Goal: Task Accomplishment & Management: Manage account settings

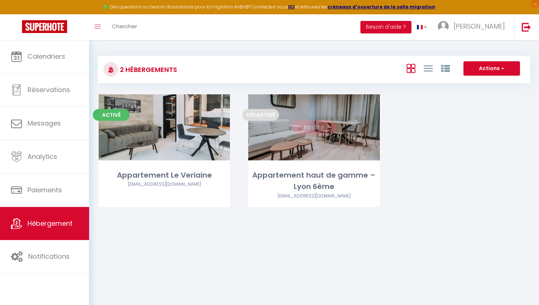
click at [322, 126] on link "Editer" at bounding box center [314, 127] width 44 height 15
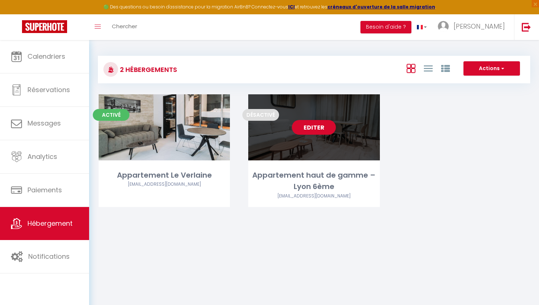
click at [316, 128] on link "Editer" at bounding box center [314, 127] width 44 height 15
select select "3"
select select "2"
select select "1"
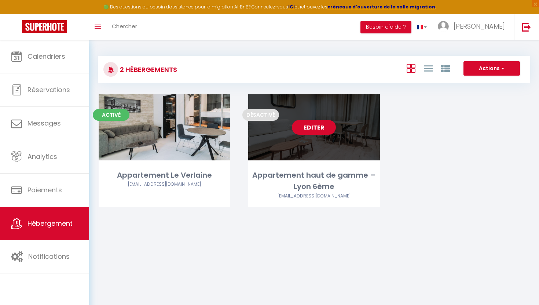
select select "1"
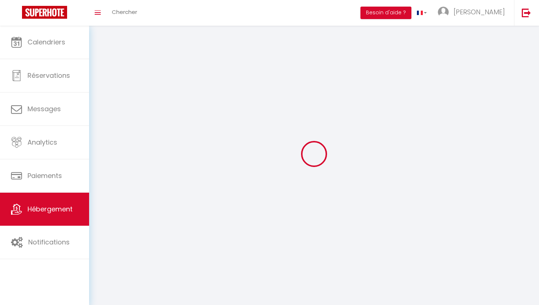
select select
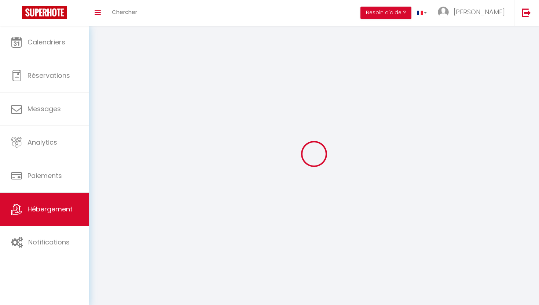
select select
checkbox input "false"
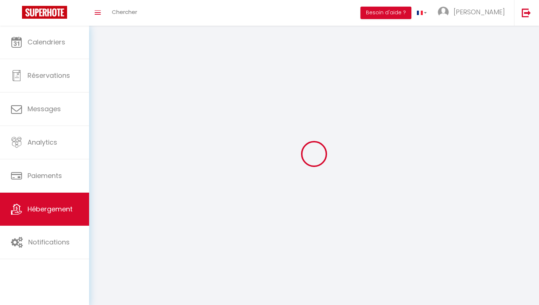
checkbox input "false"
select select
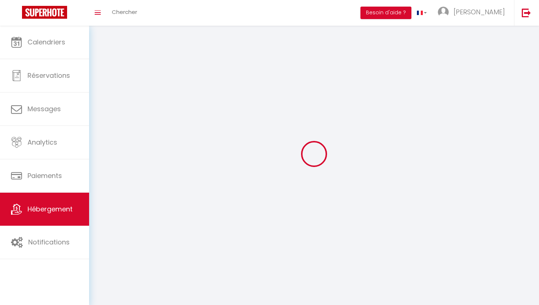
select select
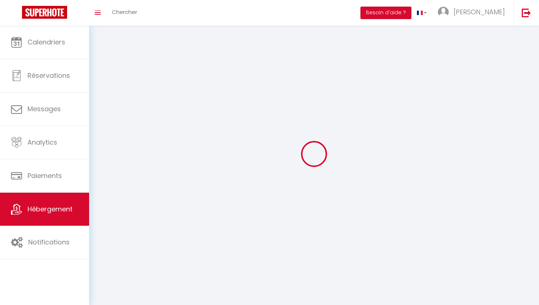
select select
checkbox input "false"
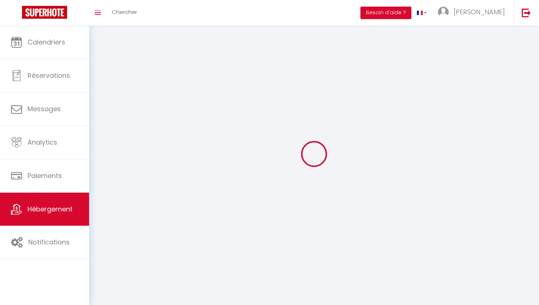
select select
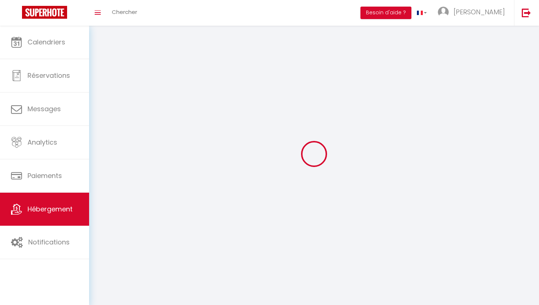
select select
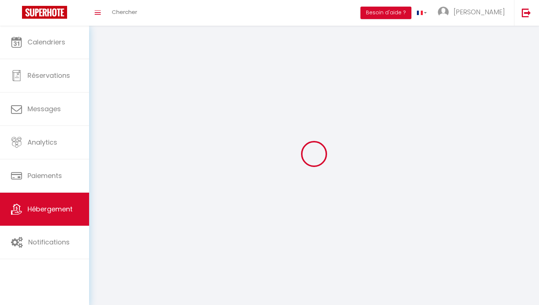
checkbox input "false"
select select
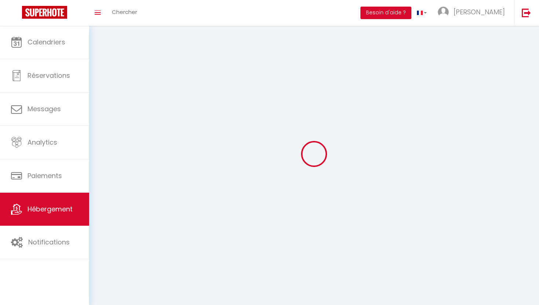
select select
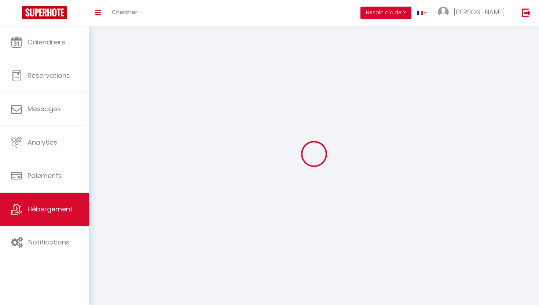
select select
checkbox input "false"
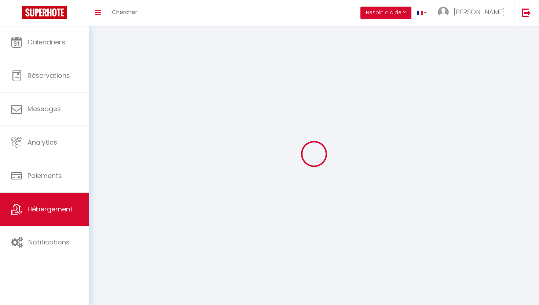
checkbox input "false"
select select
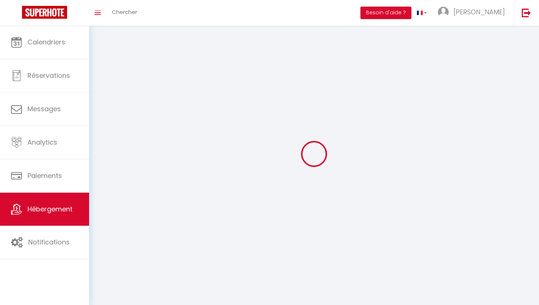
select select
checkbox input "false"
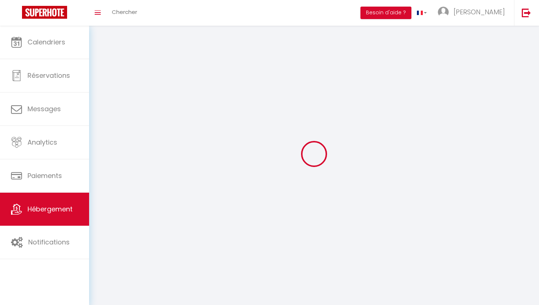
checkbox input "false"
select select
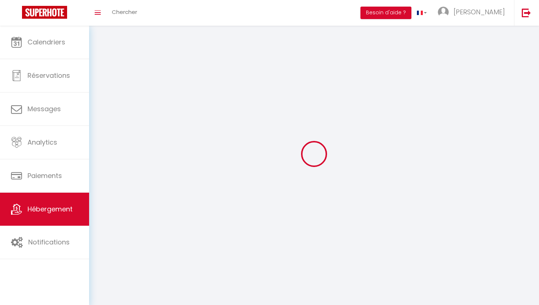
select select
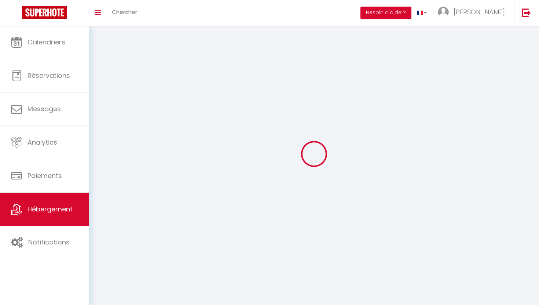
select select
checkbox input "false"
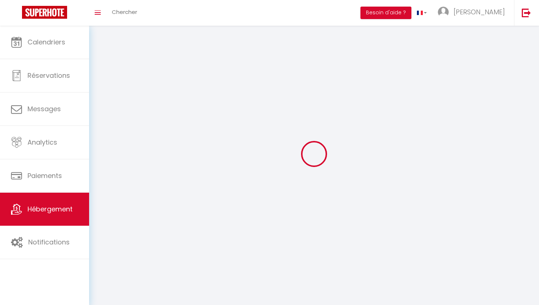
select select
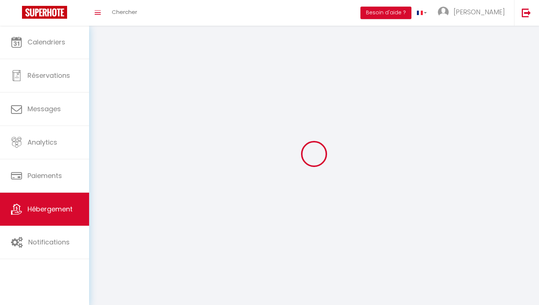
select select
checkbox input "false"
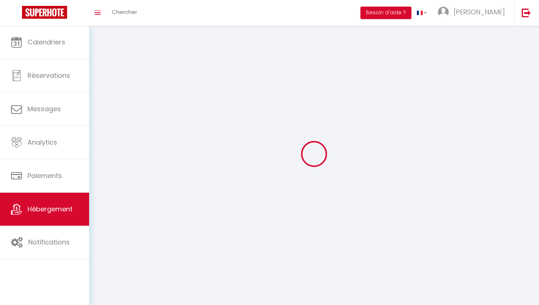
checkbox input "false"
select select
select select "28"
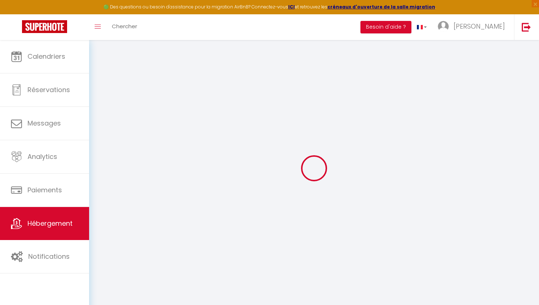
select select
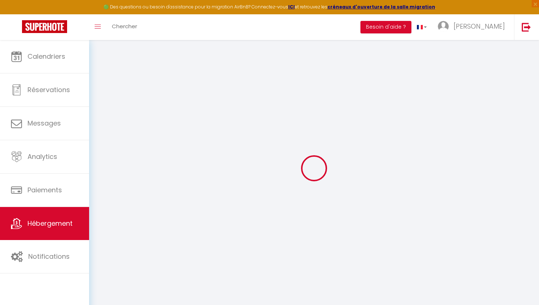
select select
checkbox input "false"
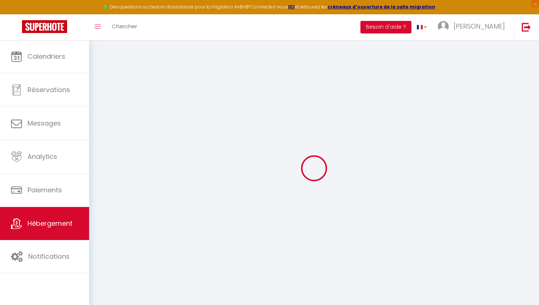
select select
type input "Appartement haut de gamme – Lyon 6ème"
type input "[PERSON_NAME]"
type input "Chetrit"
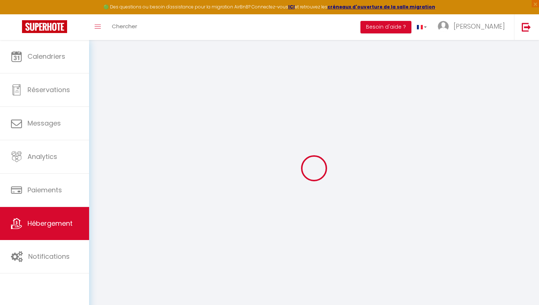
select select "6"
select select "3"
type input "121.5"
select select
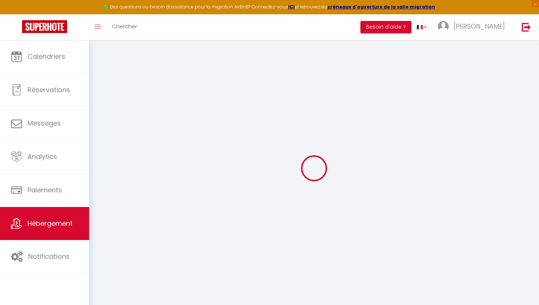
select select
type input "[STREET_ADDRESS][PERSON_NAME]"
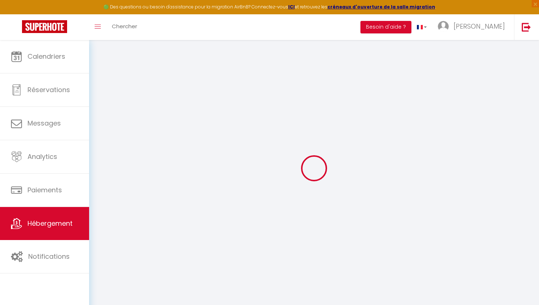
type input "69006"
type input "[GEOGRAPHIC_DATA]"
type input "[EMAIL_ADDRESS][DOMAIN_NAME]"
select select
checkbox input "false"
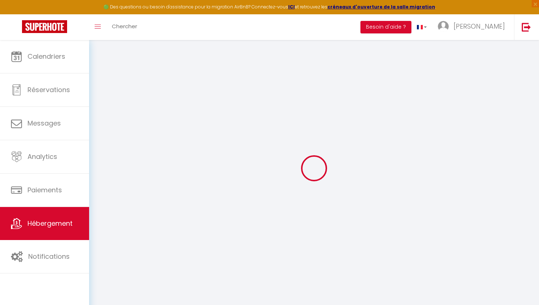
checkbox input "false"
type input "0"
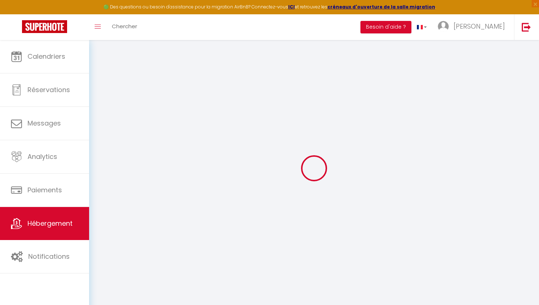
type input "0"
select select
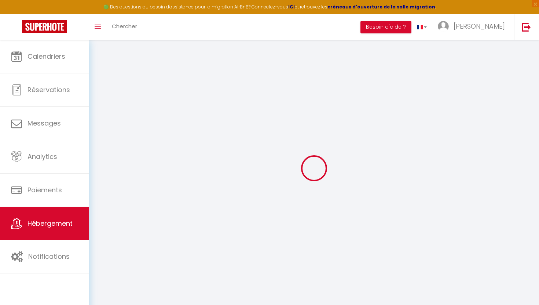
select select
checkbox input "false"
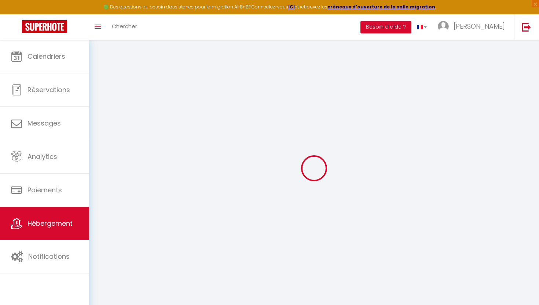
checkbox input "false"
select select
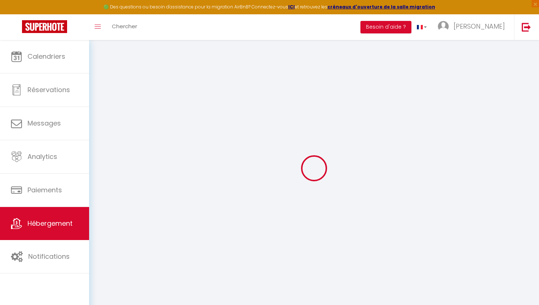
select select
checkbox input "false"
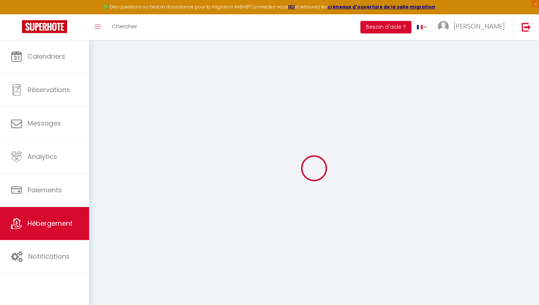
checkbox input "false"
select select
checkbox input "false"
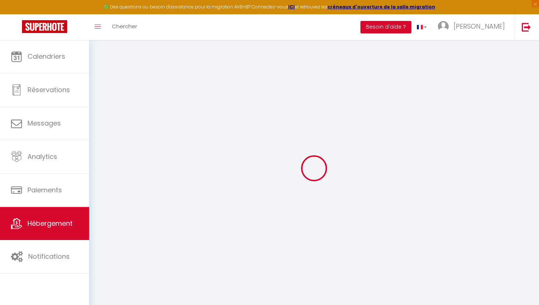
checkbox input "false"
select select
checkbox input "false"
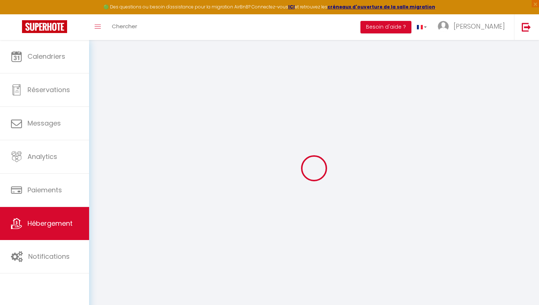
checkbox input "false"
select select "16:00"
select select
select select "11:00"
select select "30"
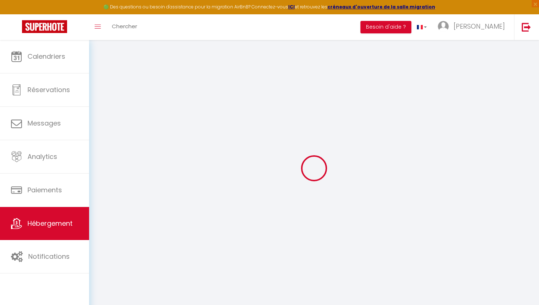
select select "120"
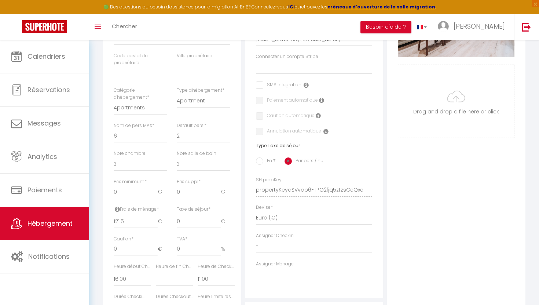
select select
checkbox input "false"
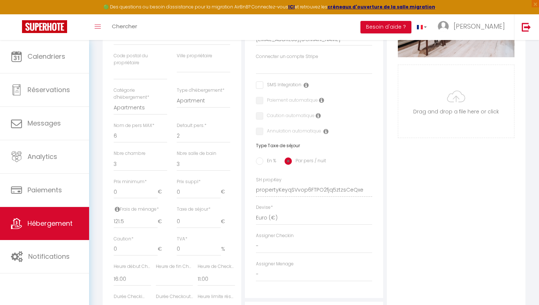
checkbox input "false"
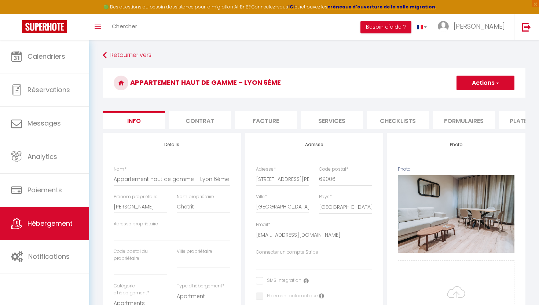
click at [381, 117] on li "Checklists" at bounding box center [398, 120] width 62 height 18
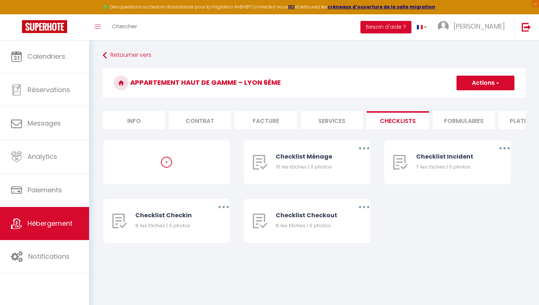
click at [332, 124] on li "Services" at bounding box center [332, 120] width 62 height 18
select select
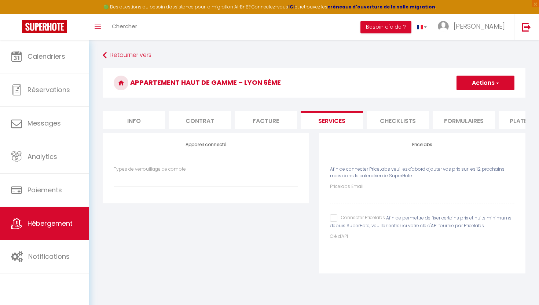
click at [258, 121] on li "Facture" at bounding box center [266, 120] width 62 height 18
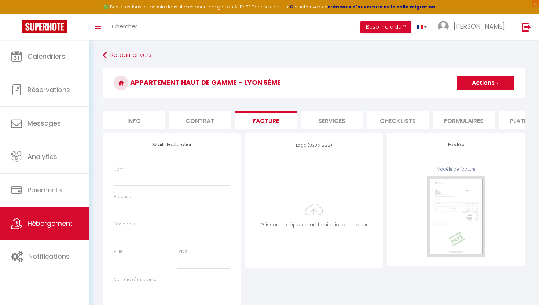
select select
click at [215, 120] on li "Contrat" at bounding box center [200, 120] width 62 height 18
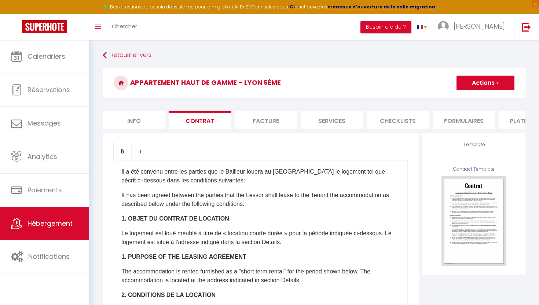
click at [165, 123] on ul "Info Contrat Facture Services Checklists Formulaires Plateformes Paramètres web…" at bounding box center [314, 120] width 423 height 18
click at [155, 124] on li "Info" at bounding box center [134, 120] width 62 height 18
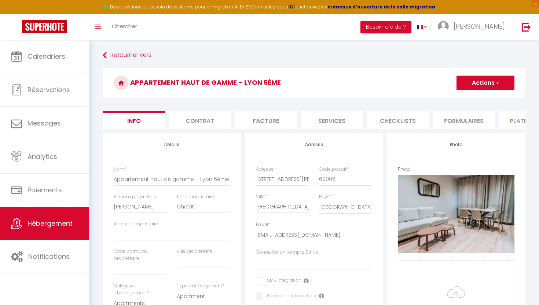
select select
checkbox input "false"
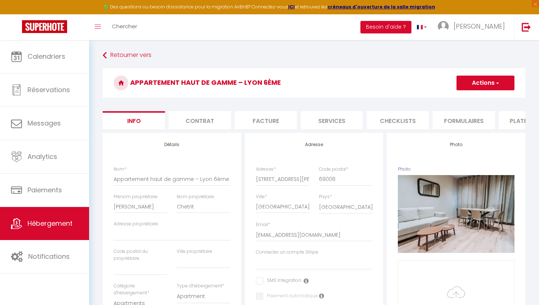
checkbox input "false"
click at [205, 124] on li "Contrat" at bounding box center [200, 120] width 62 height 18
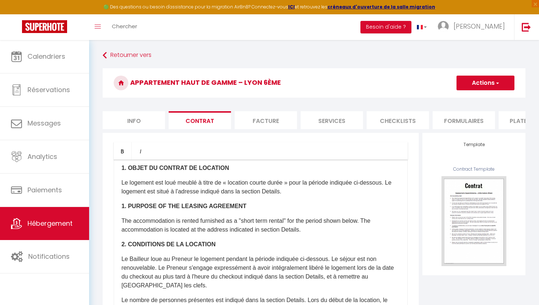
scroll to position [50, 0]
click at [252, 123] on li "Facture" at bounding box center [266, 120] width 62 height 18
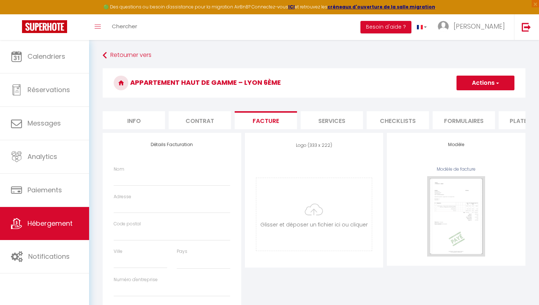
click at [322, 124] on li "Services" at bounding box center [332, 120] width 62 height 18
select select
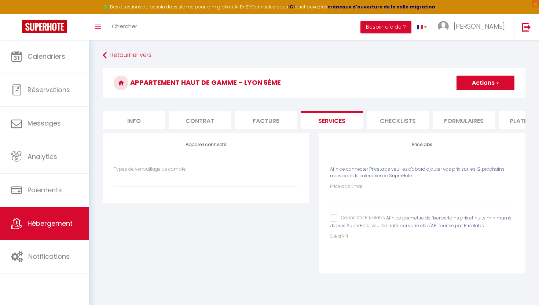
click at [267, 123] on li "Facture" at bounding box center [266, 120] width 62 height 18
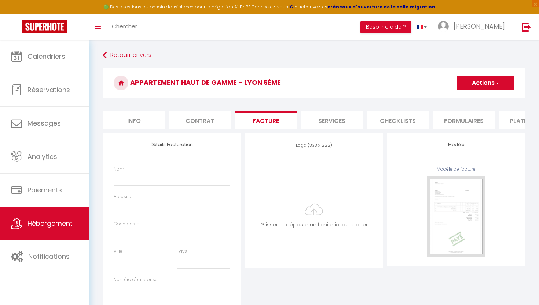
select select
click at [224, 118] on li "Contrat" at bounding box center [200, 120] width 62 height 18
select select
checkbox input "false"
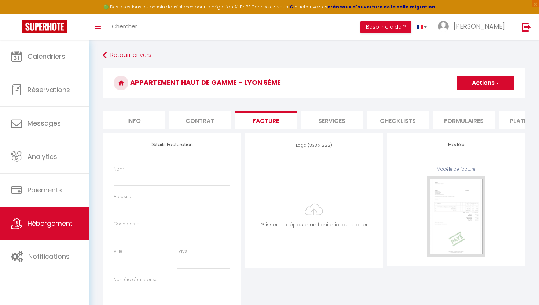
checkbox input "false"
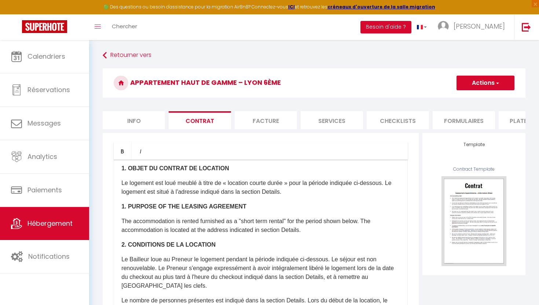
click at [148, 124] on li "Info" at bounding box center [134, 120] width 62 height 18
select select
checkbox input "false"
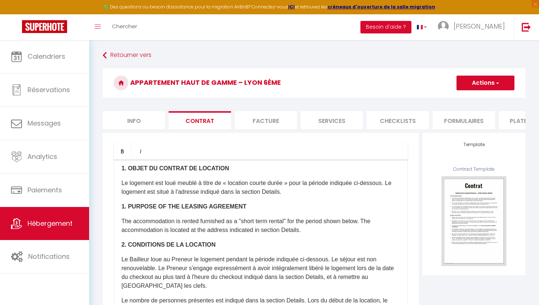
checkbox input "false"
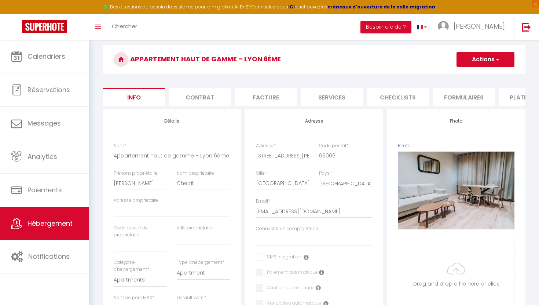
scroll to position [22, 0]
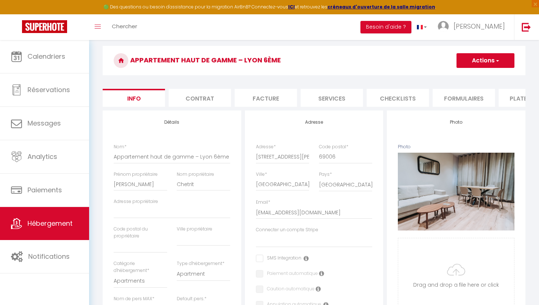
click at [209, 100] on li "Contrat" at bounding box center [200, 98] width 62 height 18
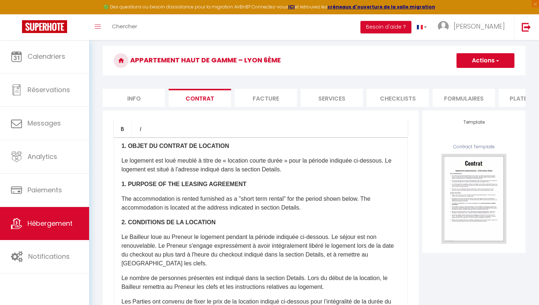
click at [266, 107] on form "Appartement haut de gamme – Lyon 6ème Actions Enregistrer Sauvegarder en tant q…" at bounding box center [314, 243] width 423 height 394
click at [265, 103] on li "Facture" at bounding box center [266, 98] width 62 height 18
select select
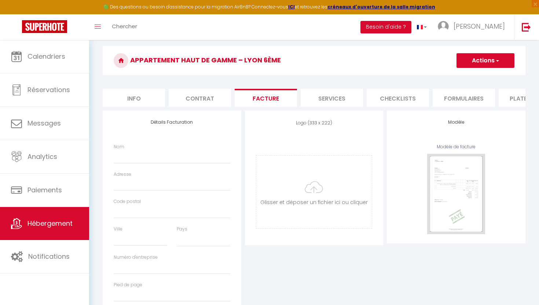
select select
click at [324, 100] on li "Services" at bounding box center [332, 98] width 62 height 18
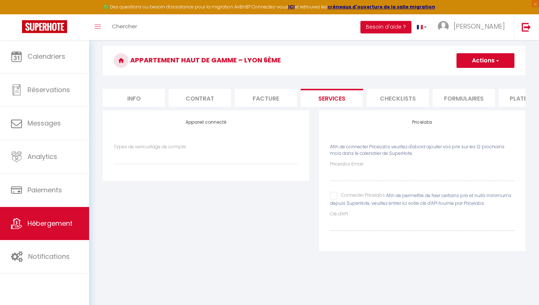
click at [403, 103] on li "Checklists" at bounding box center [398, 98] width 62 height 18
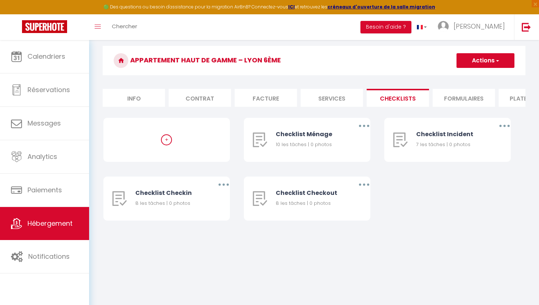
click at [333, 102] on li "Services" at bounding box center [332, 98] width 62 height 18
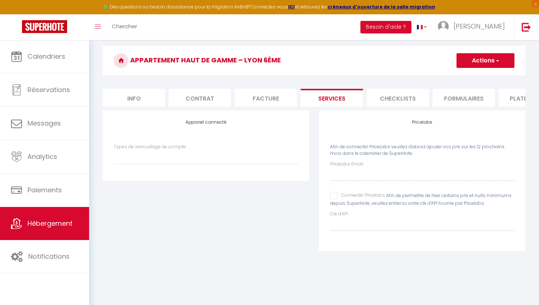
click at [272, 99] on li "Facture" at bounding box center [266, 98] width 62 height 18
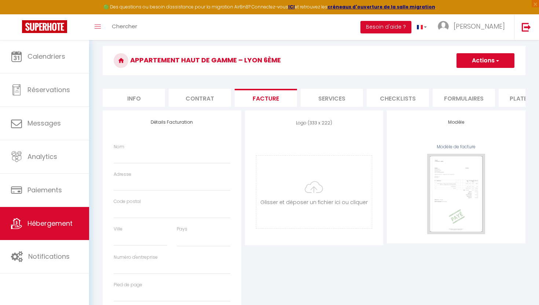
click at [213, 96] on li "Contrat" at bounding box center [200, 98] width 62 height 18
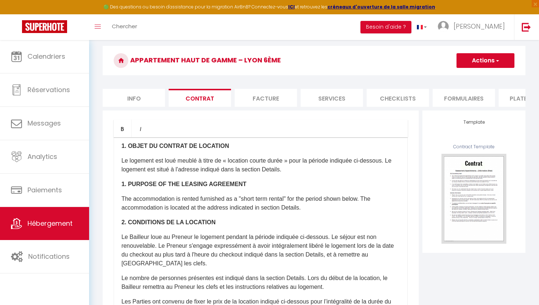
click at [151, 100] on li "Info" at bounding box center [134, 98] width 62 height 18
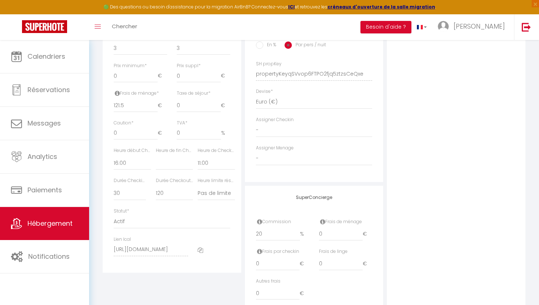
scroll to position [307, 0]
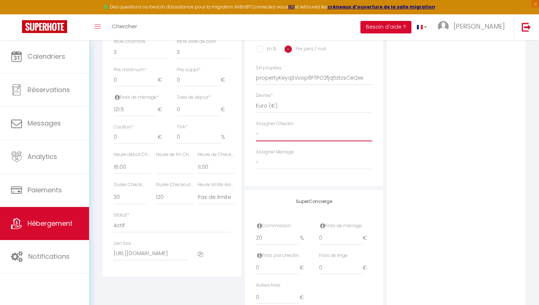
click at [271, 131] on select "- [PERSON_NAME] [PERSON_NAME] [PERSON_NAME]" at bounding box center [314, 134] width 117 height 14
click at [256, 127] on select "- [PERSON_NAME] [PERSON_NAME] [PERSON_NAME]" at bounding box center [314, 134] width 117 height 14
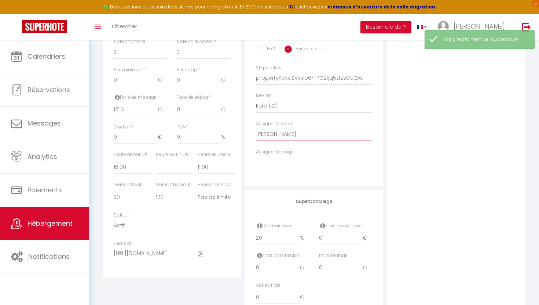
click at [310, 136] on select "- [PERSON_NAME] [PERSON_NAME] [PERSON_NAME]" at bounding box center [314, 134] width 117 height 14
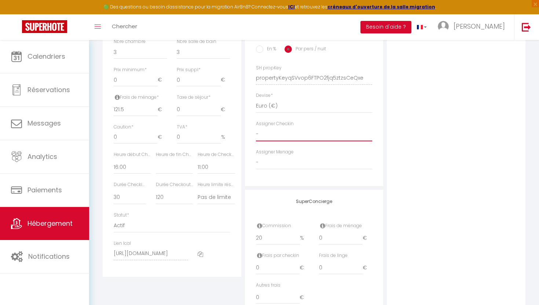
click at [256, 127] on select "- [PERSON_NAME] [PERSON_NAME] [PERSON_NAME]" at bounding box center [314, 134] width 117 height 14
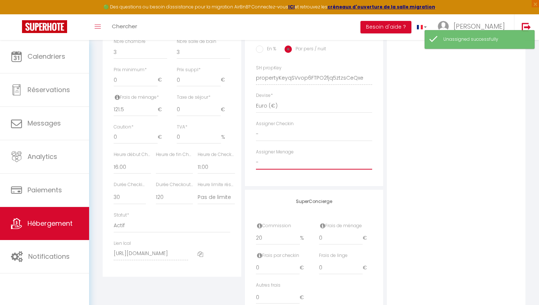
click at [291, 159] on select "- [PERSON_NAME] [PERSON_NAME] [PERSON_NAME]" at bounding box center [314, 162] width 117 height 14
click at [256, 155] on select "- [PERSON_NAME] [PERSON_NAME] [PERSON_NAME]" at bounding box center [314, 162] width 117 height 14
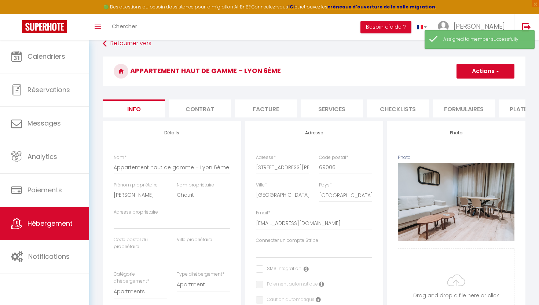
scroll to position [14, 0]
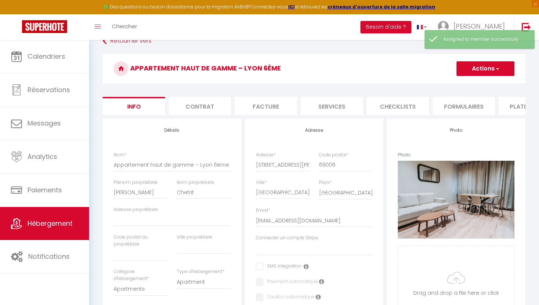
click at [472, 70] on button "Actions" at bounding box center [485, 68] width 58 height 15
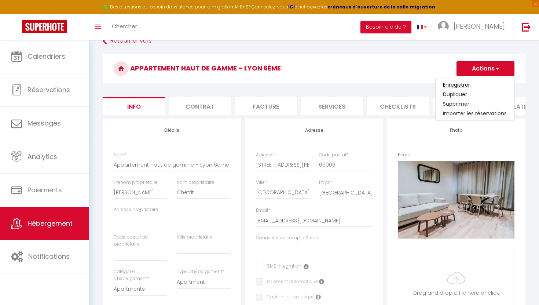
click at [456, 84] on input "Enregistrer" at bounding box center [456, 84] width 27 height 7
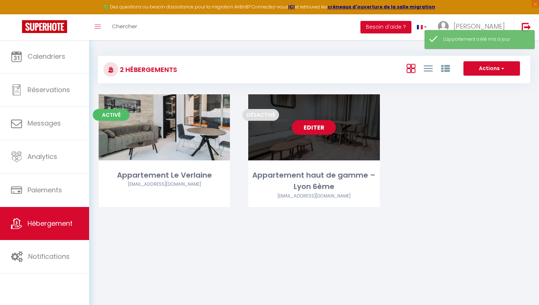
click at [319, 128] on link "Editer" at bounding box center [314, 127] width 44 height 15
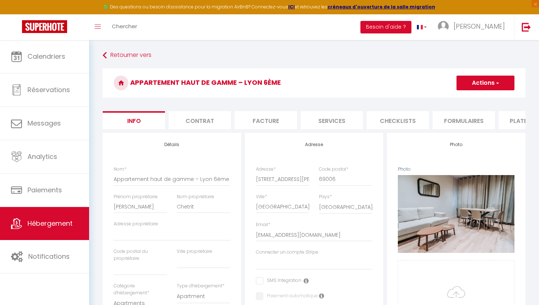
click at [217, 120] on li "Contrat" at bounding box center [200, 120] width 62 height 18
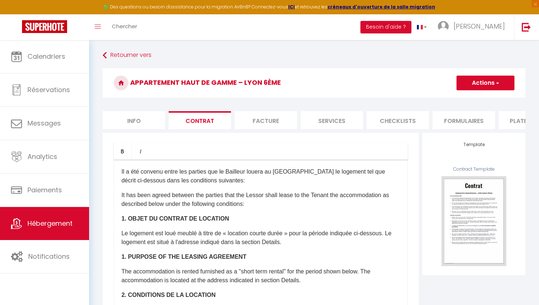
click at [264, 120] on li "Facture" at bounding box center [266, 120] width 62 height 18
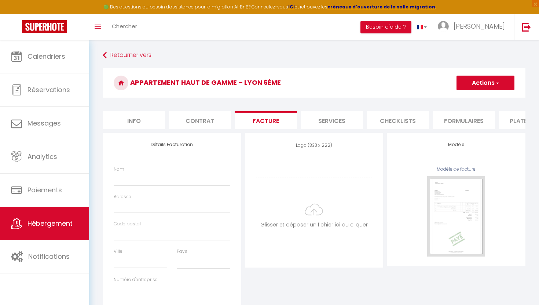
click at [325, 120] on li "Services" at bounding box center [332, 120] width 62 height 18
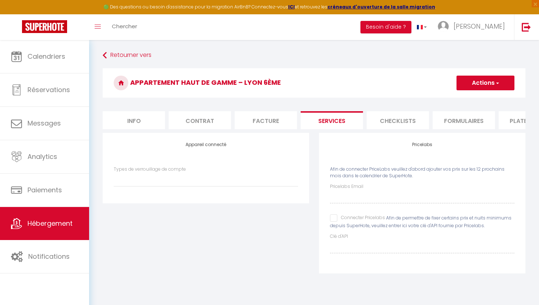
click at [289, 119] on li "Facture" at bounding box center [266, 120] width 62 height 18
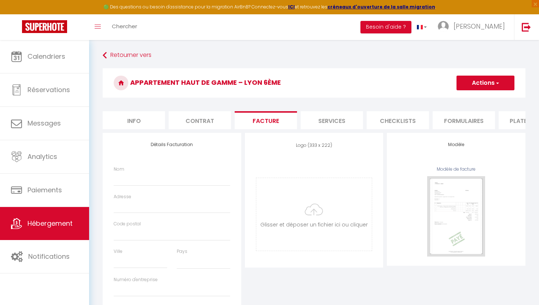
click at [213, 124] on li "Contrat" at bounding box center [200, 120] width 62 height 18
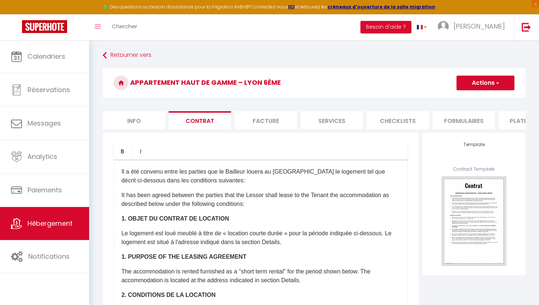
click at [156, 125] on li "Info" at bounding box center [134, 120] width 62 height 18
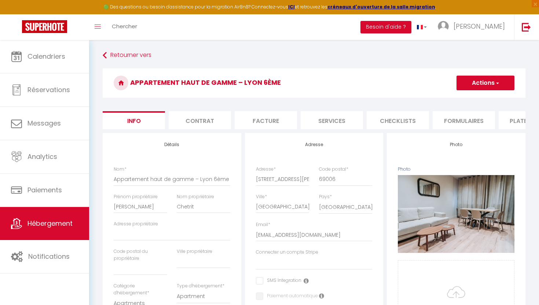
click at [218, 125] on li "Contrat" at bounding box center [200, 120] width 62 height 18
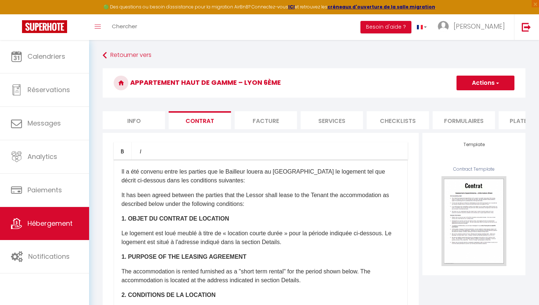
click at [273, 126] on li "Facture" at bounding box center [266, 120] width 62 height 18
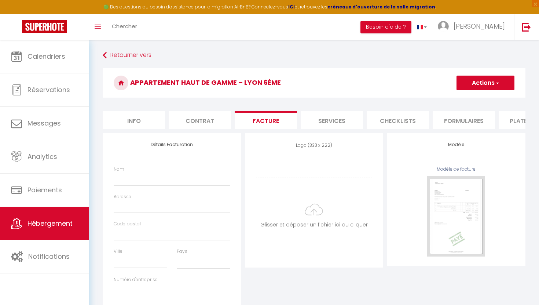
click at [317, 119] on li "Services" at bounding box center [332, 120] width 62 height 18
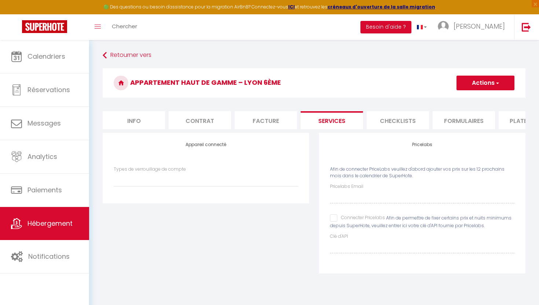
click at [379, 122] on li "Checklists" at bounding box center [398, 120] width 62 height 18
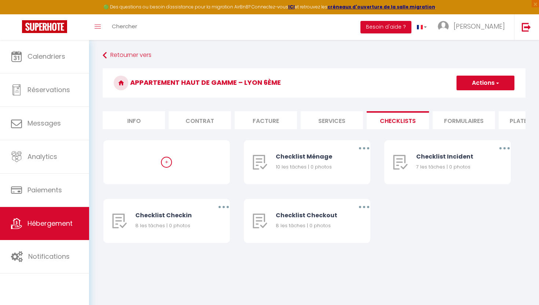
click at [322, 125] on li "Services" at bounding box center [332, 120] width 62 height 18
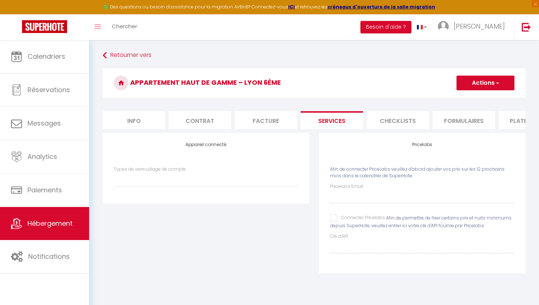
click at [284, 120] on li "Facture" at bounding box center [266, 120] width 62 height 18
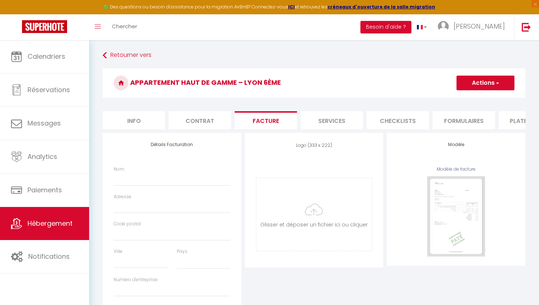
click at [219, 122] on li "Contrat" at bounding box center [200, 120] width 62 height 18
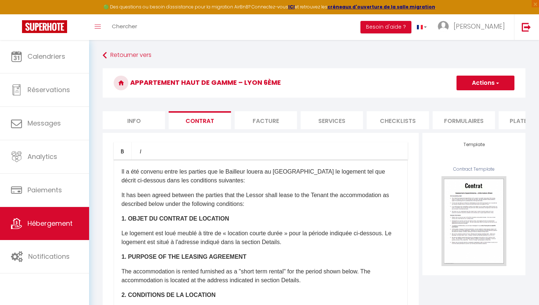
click at [142, 124] on li "Info" at bounding box center [134, 120] width 62 height 18
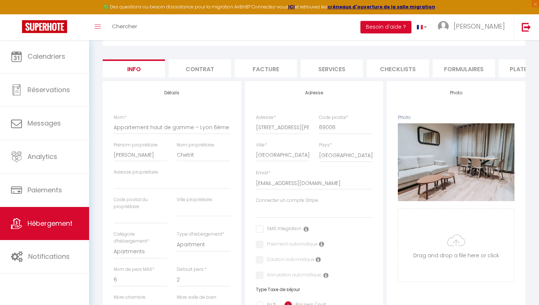
scroll to position [51, 0]
click at [392, 78] on form "Appartement haut de gamme – Lyon 6ème Actions Enregistrer Dupliquer Supprimer I…" at bounding box center [314, 296] width 423 height 559
click at [392, 76] on li "Checklists" at bounding box center [398, 69] width 62 height 18
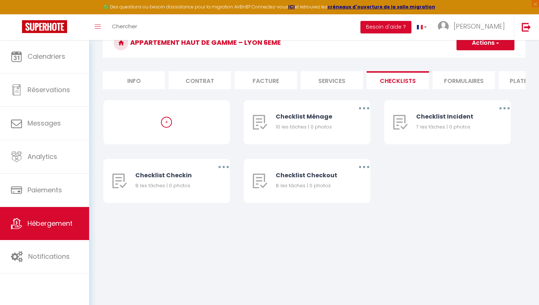
click at [443, 81] on li "Formulaires" at bounding box center [464, 80] width 62 height 18
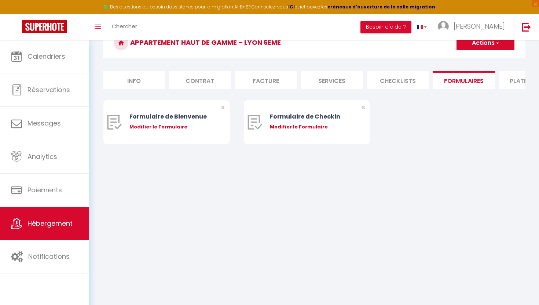
click at [500, 82] on li "Plateformes" at bounding box center [530, 80] width 62 height 18
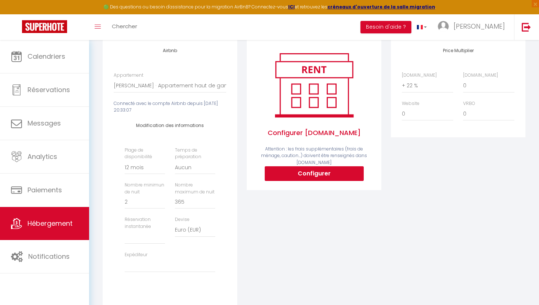
scroll to position [113, 0]
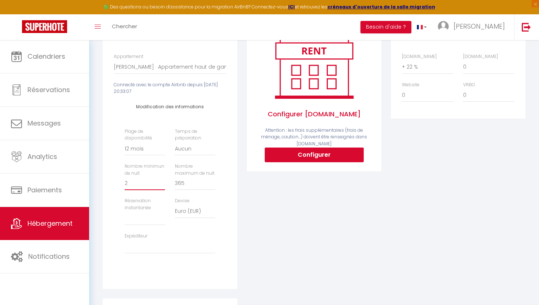
click at [150, 185] on input "2" at bounding box center [145, 183] width 40 height 13
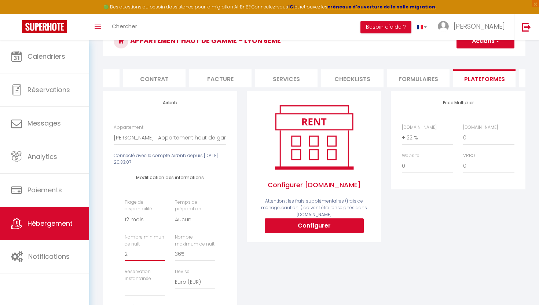
scroll to position [0, 0]
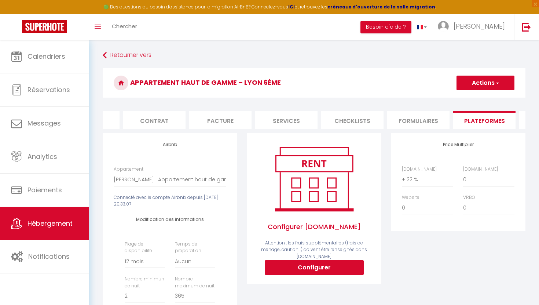
click at [470, 86] on button "Actions" at bounding box center [485, 83] width 58 height 15
click at [463, 99] on link "Enregistrer" at bounding box center [485, 99] width 58 height 10
